Goal: Find specific page/section: Find specific page/section

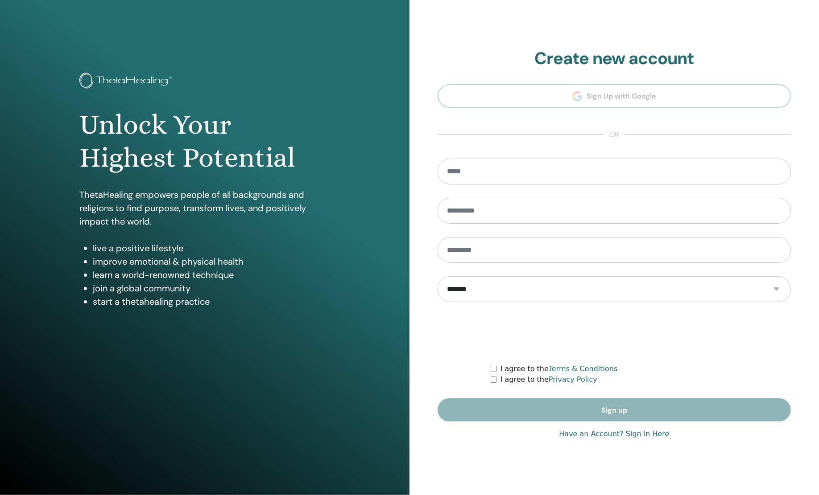
click at [589, 431] on link "Have an Account? Sign in Here" at bounding box center [614, 434] width 110 height 11
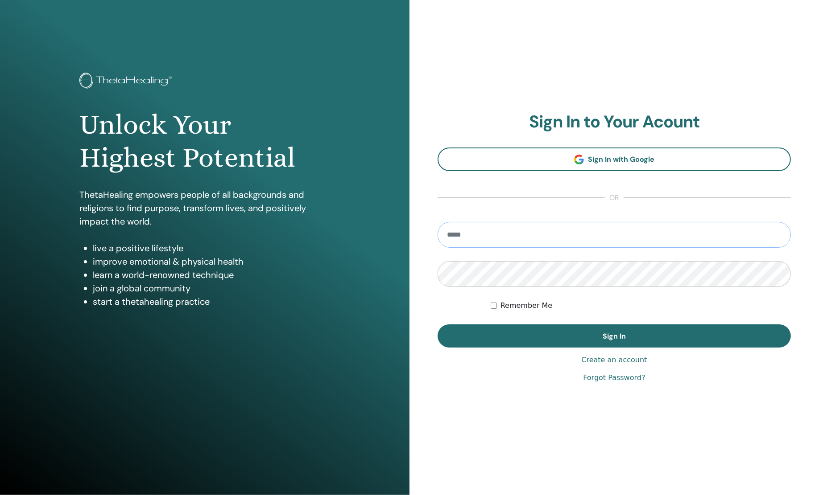
click at [506, 236] on input "email" at bounding box center [613, 235] width 353 height 26
type input "**********"
click at [500, 305] on div "Remember Me" at bounding box center [640, 305] width 300 height 11
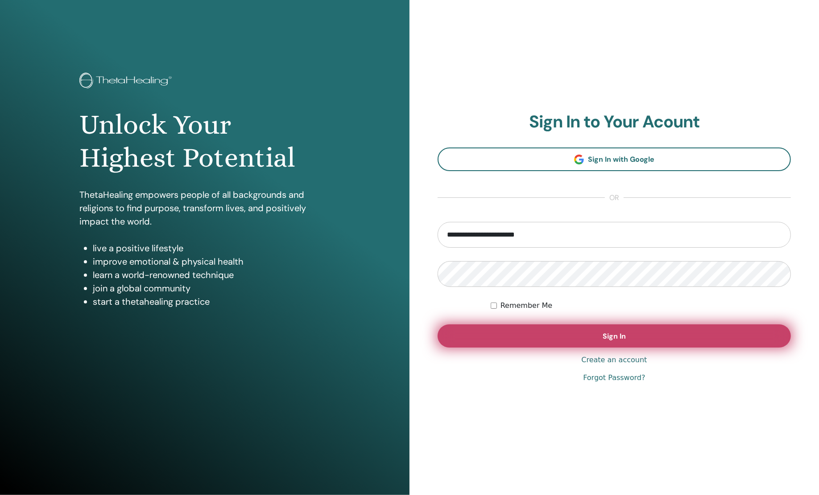
click at [512, 330] on button "Sign In" at bounding box center [613, 336] width 353 height 23
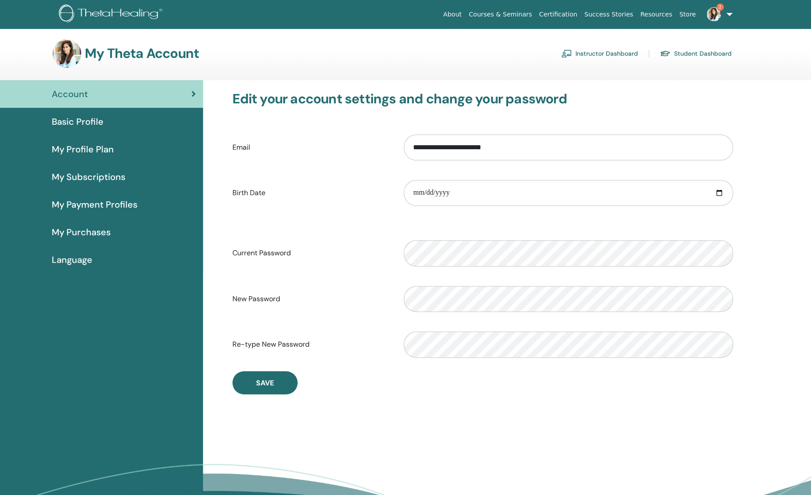
click at [597, 57] on link "Instructor Dashboard" at bounding box center [599, 53] width 77 height 14
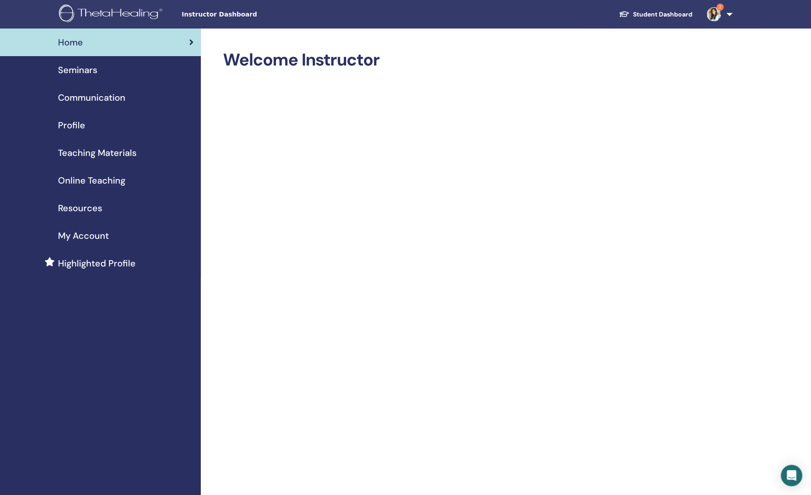
click at [91, 72] on span "Seminars" at bounding box center [77, 69] width 39 height 13
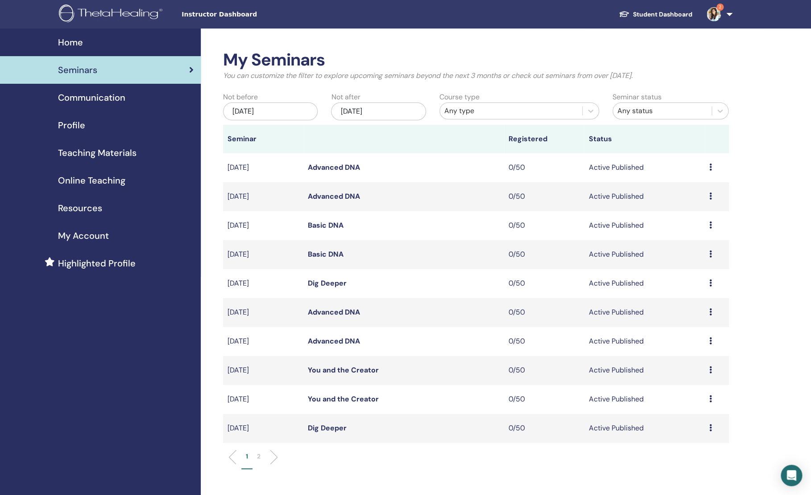
click at [260, 461] on p "2" at bounding box center [259, 456] width 4 height 9
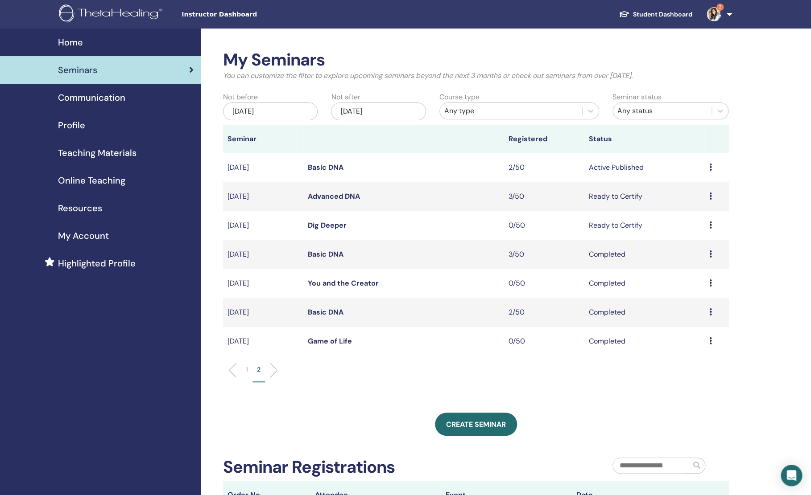
click at [513, 169] on td "2/50" at bounding box center [544, 167] width 80 height 29
click at [316, 171] on link "Basic DNA" at bounding box center [326, 167] width 36 height 9
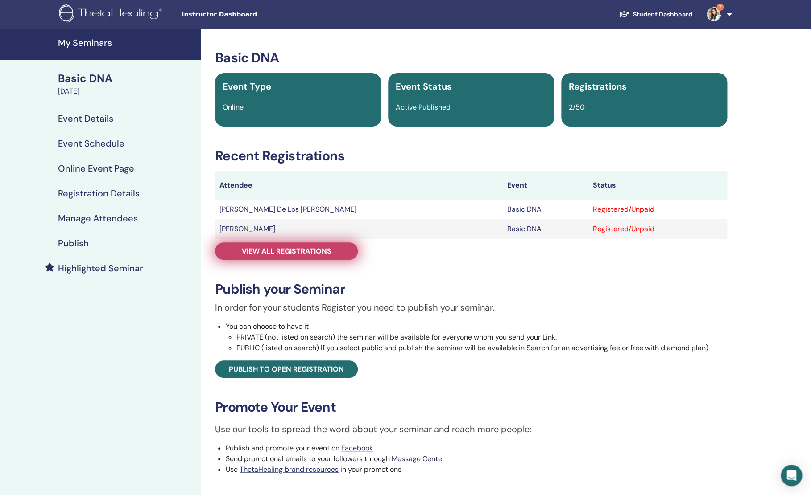
click at [326, 251] on span "View all registrations" at bounding box center [287, 251] width 90 height 9
